Goal: Communication & Community: Ask a question

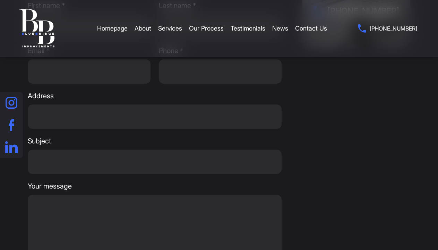
scroll to position [159, 0]
type input "Gabby"
type input "Cochran"
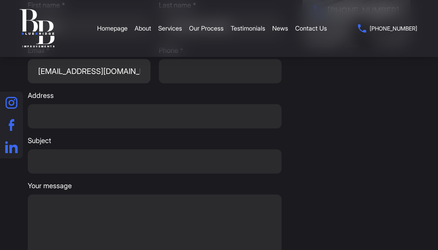
scroll to position [0, 11]
type input "[EMAIL_ADDRESS][DOMAIN_NAME]"
type input "8185551212"
type input "2309 sw 62 Ave unit A"
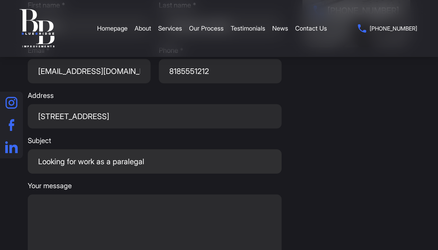
type input "Looking for work as a paralegal"
type textarea "Hire remote legal staff from starting $12 /hr We place and fully manage afforda…"
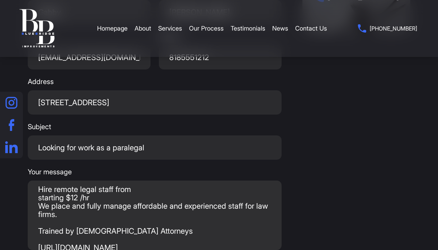
scroll to position [19, 0]
